Goal: Find contact information: Find contact information

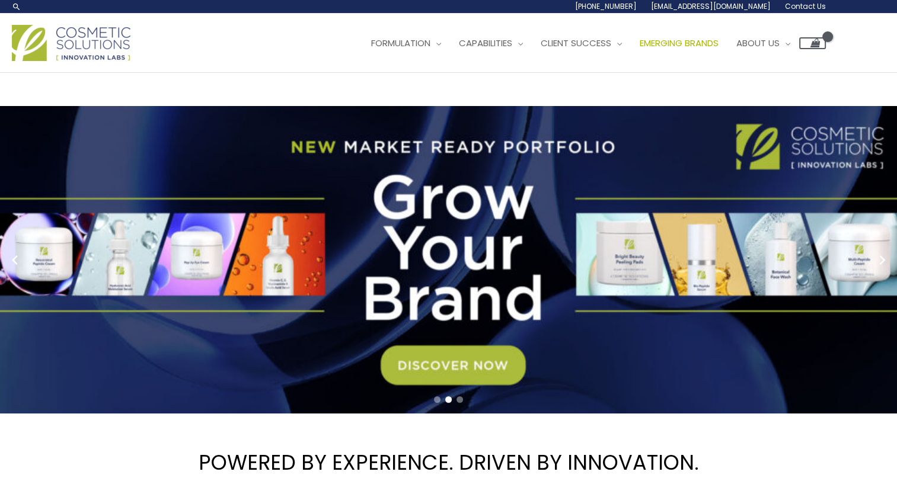
click at [683, 47] on span "Emerging Brands" at bounding box center [679, 43] width 79 height 12
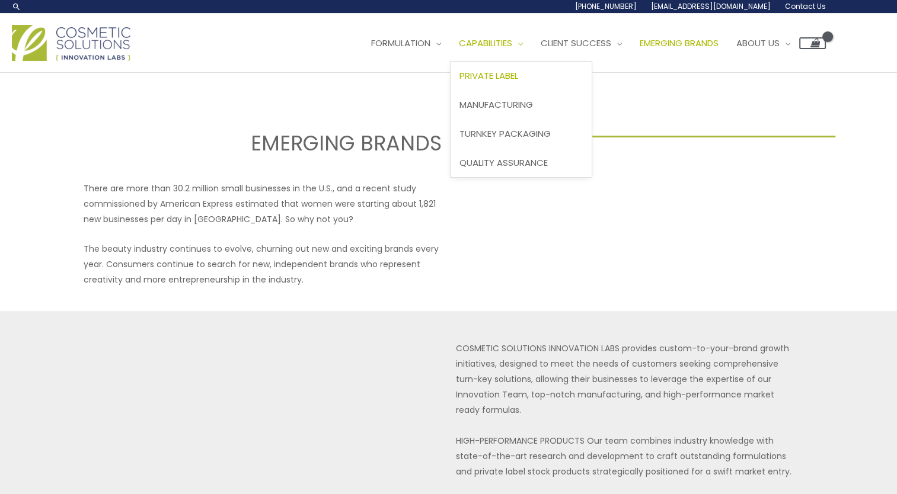
click at [503, 78] on span "Private Label" at bounding box center [488, 75] width 59 height 12
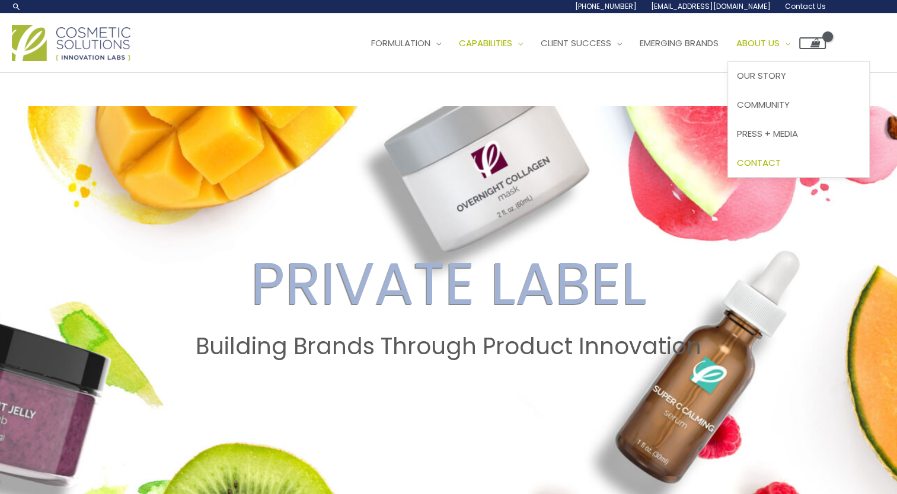
click at [781, 165] on span "Contact" at bounding box center [759, 162] width 44 height 12
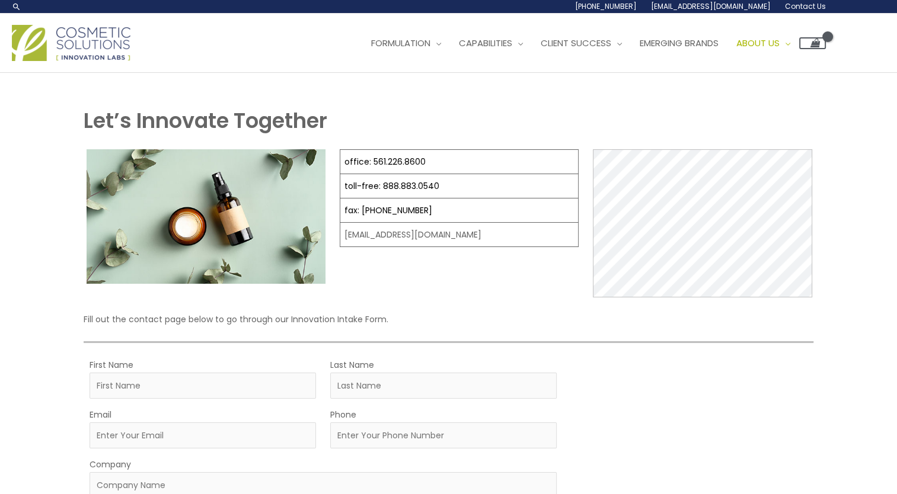
drag, startPoint x: 25, startPoint y: 15, endPoint x: 127, endPoint y: 60, distance: 110.9
click at [127, 60] on div "Main Menu Formulation Menu Toggle Research and Innovation Market Ready Formulas…" at bounding box center [448, 43] width 897 height 59
drag, startPoint x: 127, startPoint y: 60, endPoint x: 107, endPoint y: 50, distance: 22.5
click at [49, 325] on div "Let’s Innovate Together office: 561.226.8600 toll-free: [PHONE_NUMBER] fax: [PH…" at bounding box center [448, 433] width 897 height 720
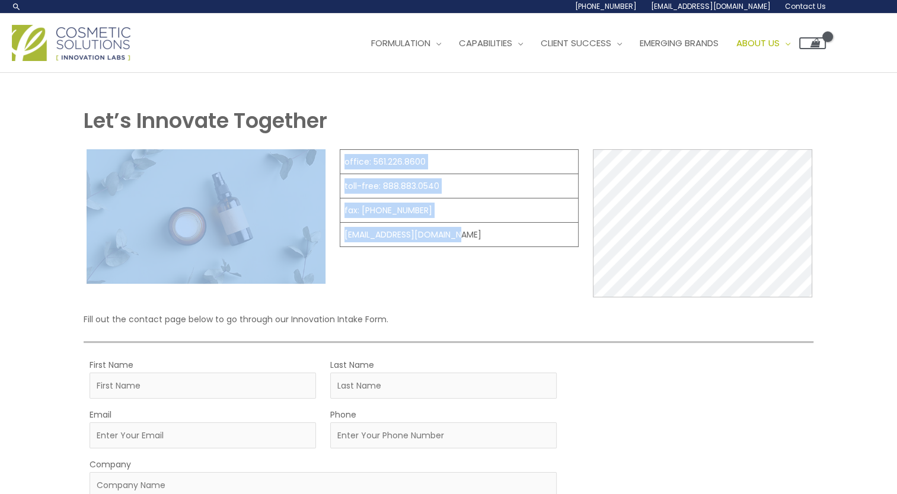
drag, startPoint x: 341, startPoint y: 130, endPoint x: 473, endPoint y: 227, distance: 163.6
click at [473, 227] on div "Let’s Innovate Together office: 561.226.8600 toll-free: [PHONE_NUMBER] fax: [PH…" at bounding box center [449, 429] width 730 height 646
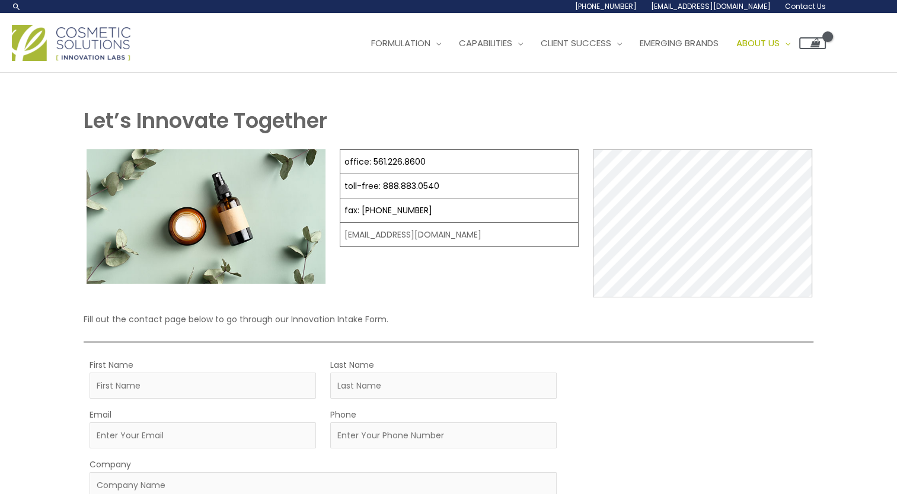
drag, startPoint x: 473, startPoint y: 227, endPoint x: 459, endPoint y: 269, distance: 43.7
click at [461, 277] on div "office: 561.226.8600 toll-free: [PHONE_NUMBER] fax: [PHONE_NUMBER] [EMAIL_ADDRE…" at bounding box center [459, 223] width 239 height 148
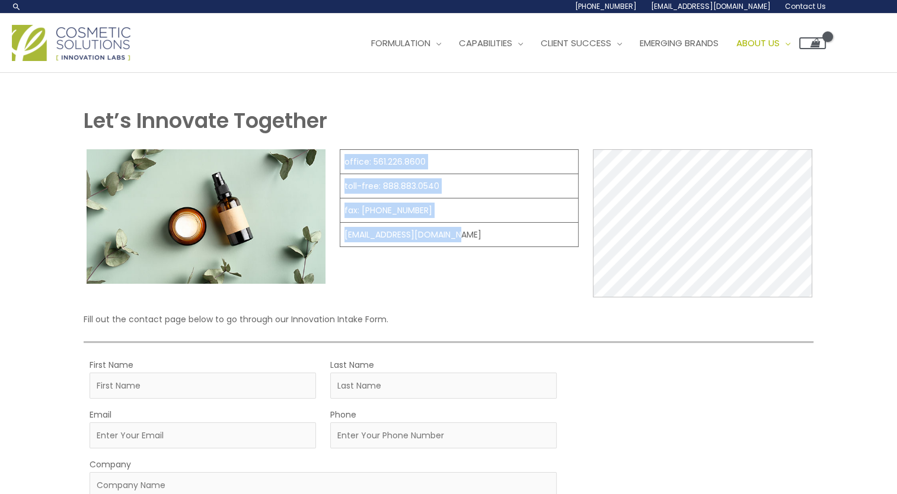
drag, startPoint x: 450, startPoint y: 234, endPoint x: 344, endPoint y: 162, distance: 128.1
click at [343, 162] on tbody "office: 561.226.8600 toll-free: [PHONE_NUMBER] fax: [PHONE_NUMBER] [EMAIL_ADDRE…" at bounding box center [459, 198] width 238 height 97
drag, startPoint x: 344, startPoint y: 162, endPoint x: 353, endPoint y: 165, distance: 9.8
copy tbody "office: 561.226.8600 toll-free: [PHONE_NUMBER] fax: [PHONE_NUMBER] [EMAIL_ADDRE…"
click at [865, 106] on div "Let’s Innovate Together office: 561.226.8600 toll-free: [PHONE_NUMBER] fax: [PH…" at bounding box center [448, 433] width 897 height 720
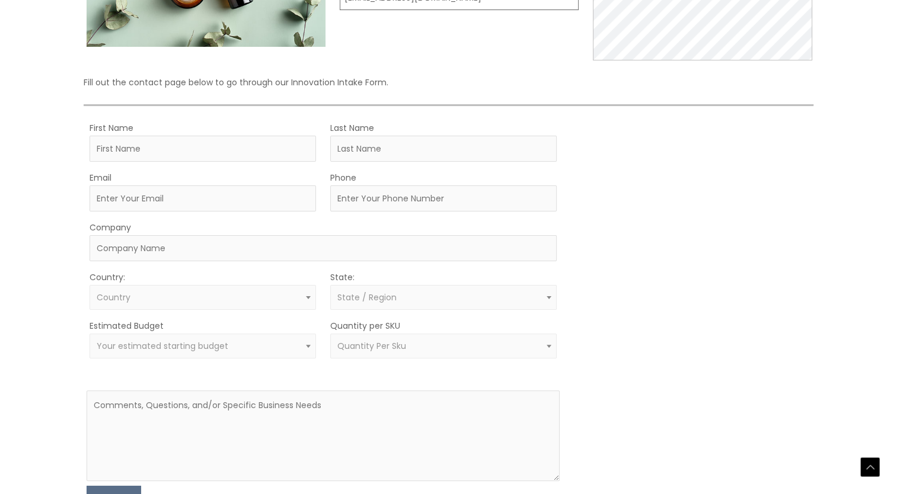
scroll to position [404, 0]
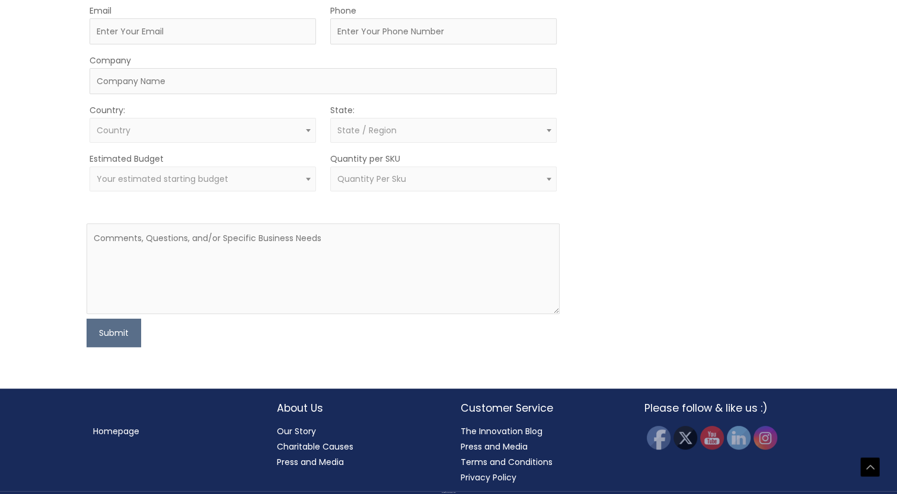
click at [311, 427] on link "Our Story" at bounding box center [296, 432] width 39 height 12
